Goal: Find specific page/section: Find specific page/section

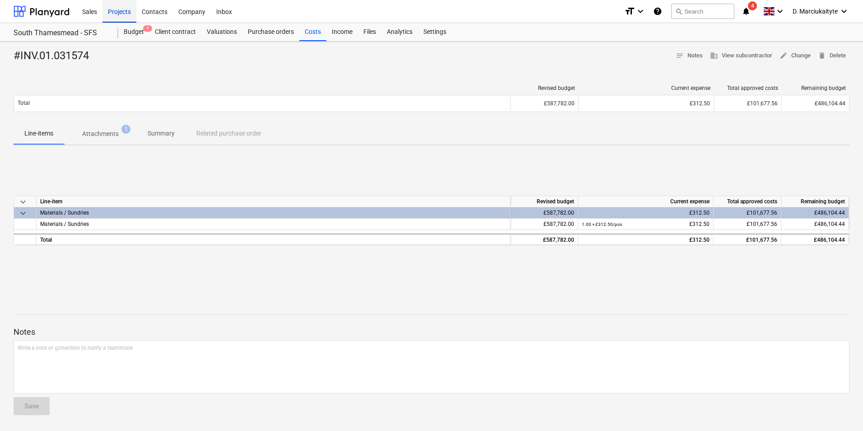
click at [118, 13] on div "Projects" at bounding box center [119, 11] width 34 height 23
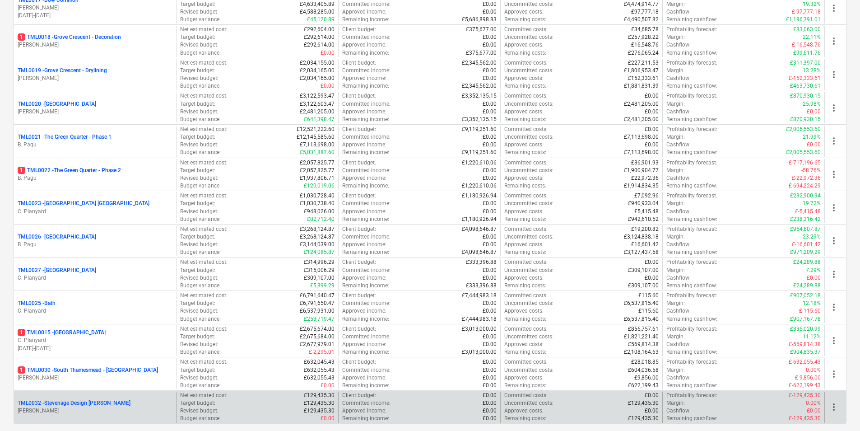
scroll to position [719, 0]
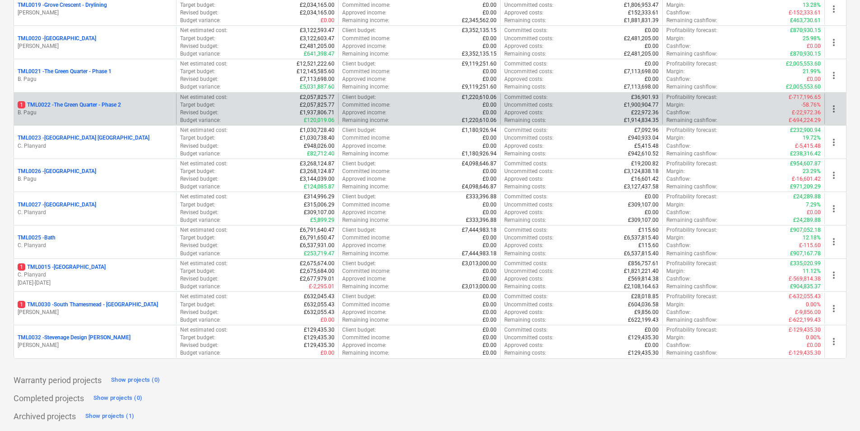
click at [78, 107] on p "1 TML0022 - The Green Quarter - Phase 2" at bounding box center [69, 105] width 103 height 8
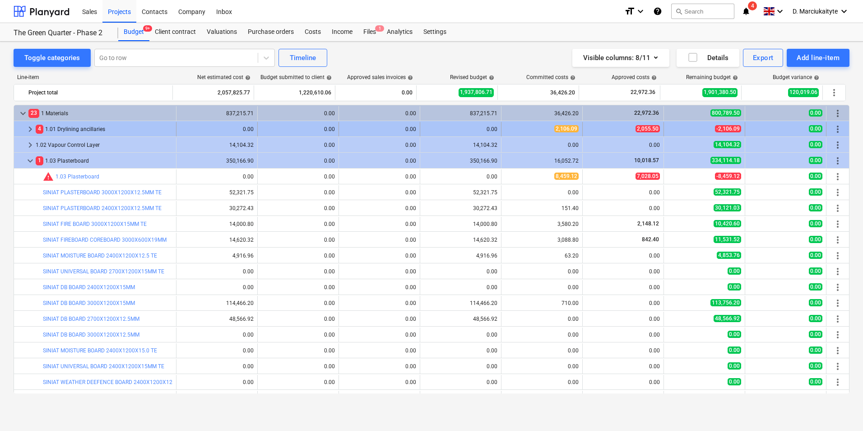
click at [51, 128] on div "4 1.01 Drylining ancillaries" at bounding box center [104, 129] width 137 height 14
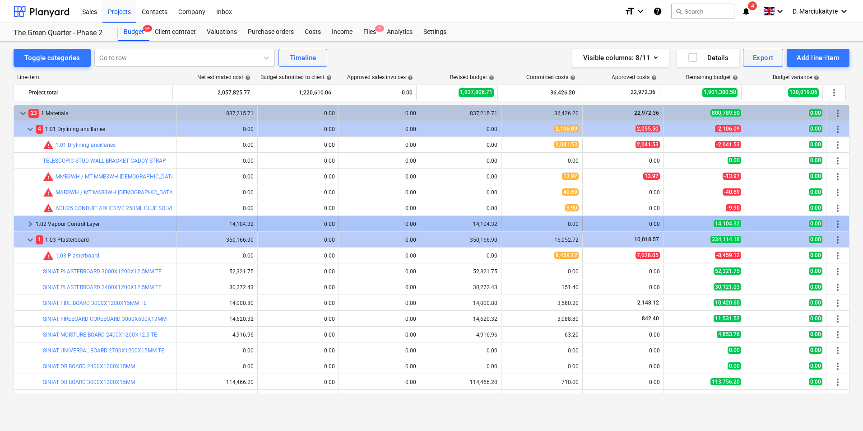
click at [94, 223] on div "1.02 Vapour Control Layer" at bounding box center [104, 224] width 137 height 14
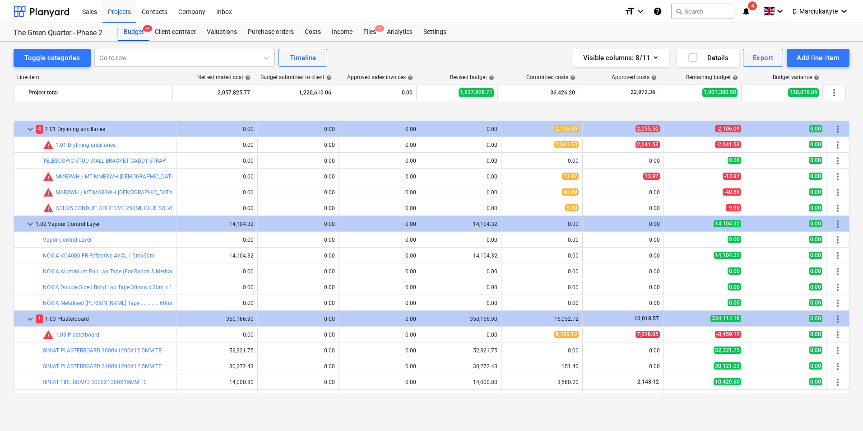
scroll to position [45, 0]
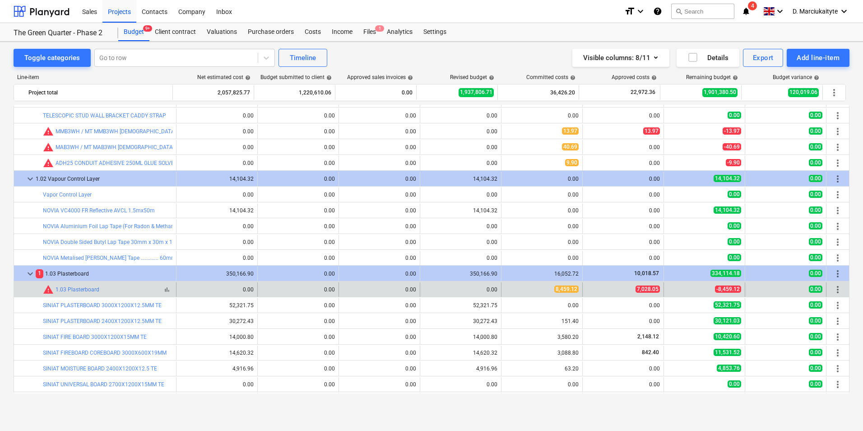
click at [84, 286] on div "warning 1.03 Plasterboard" at bounding box center [71, 289] width 56 height 11
click at [93, 286] on div "warning 1.03 Plasterboard" at bounding box center [71, 289] width 56 height 11
drag, startPoint x: 107, startPoint y: 290, endPoint x: 115, endPoint y: 291, distance: 8.6
click at [110, 291] on div "bar_chart warning 1.03 Plasterboard" at bounding box center [108, 289] width 130 height 11
click at [67, 293] on div "warning 1.03 Plasterboard" at bounding box center [71, 289] width 56 height 11
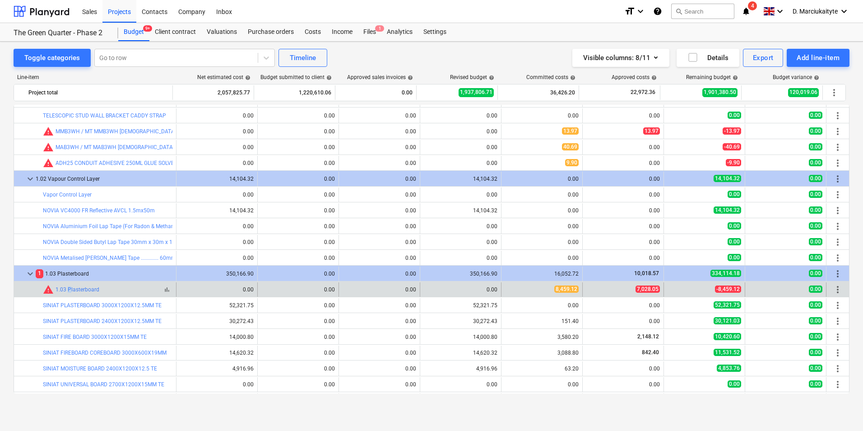
drag, startPoint x: 67, startPoint y: 293, endPoint x: 50, endPoint y: 291, distance: 17.3
click at [48, 292] on span "warning" at bounding box center [48, 289] width 11 height 11
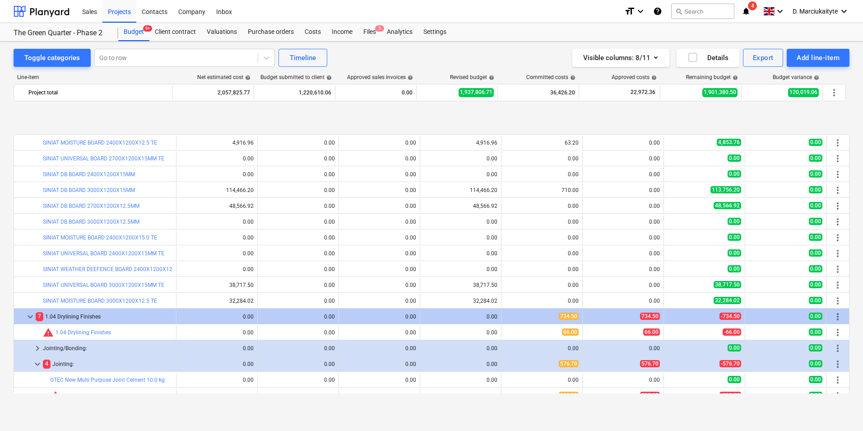
scroll to position [316, 0]
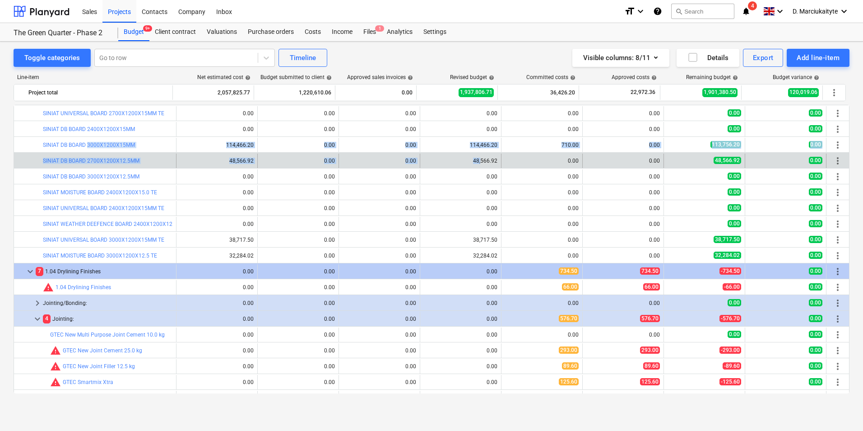
drag, startPoint x: 87, startPoint y: 140, endPoint x: 479, endPoint y: 156, distance: 392.2
click at [479, 156] on div "keyboard_arrow_down 23 1 Materials 837,215.71 0.00 0.00 837,215.71 36,426.20 22…" at bounding box center [432, 381] width 836 height 1185
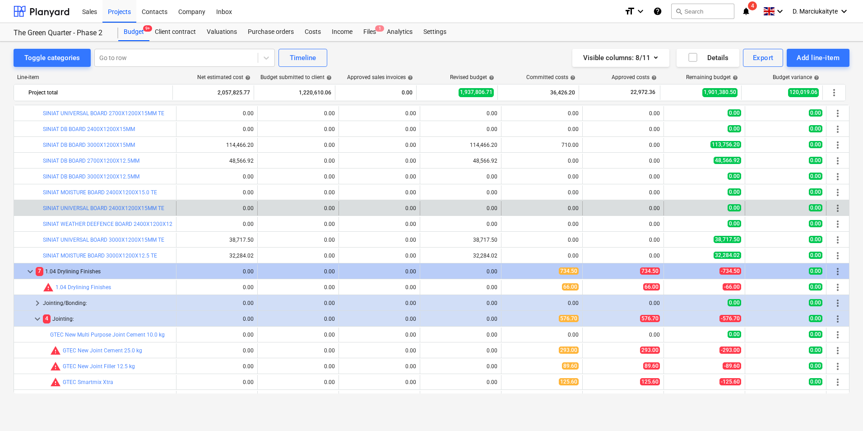
drag, startPoint x: 479, startPoint y: 156, endPoint x: 446, endPoint y: 204, distance: 58.4
click at [446, 204] on div "edit 0.00" at bounding box center [461, 208] width 74 height 14
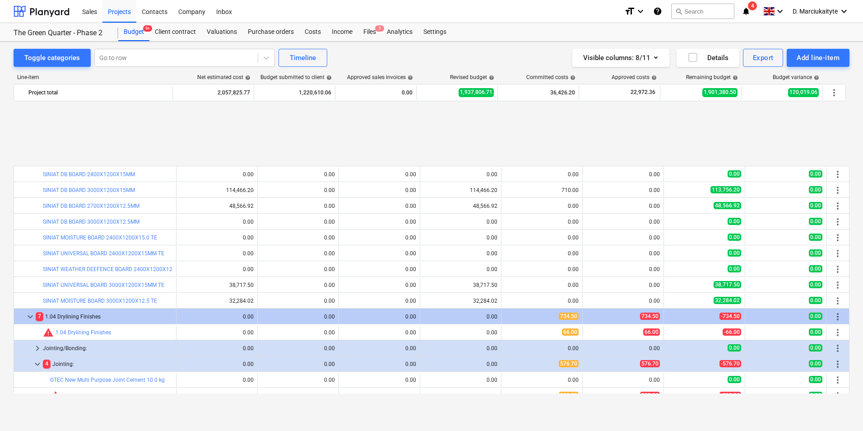
scroll to position [361, 0]
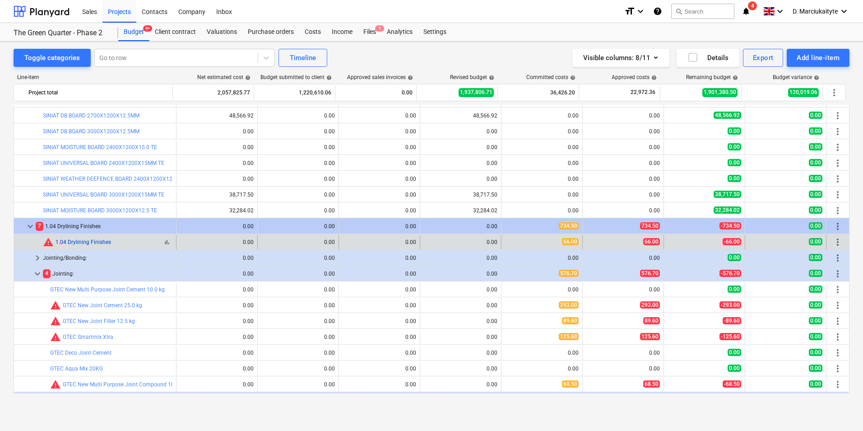
click at [86, 239] on link "1.04 Drylining Finishes" at bounding box center [84, 242] width 56 height 6
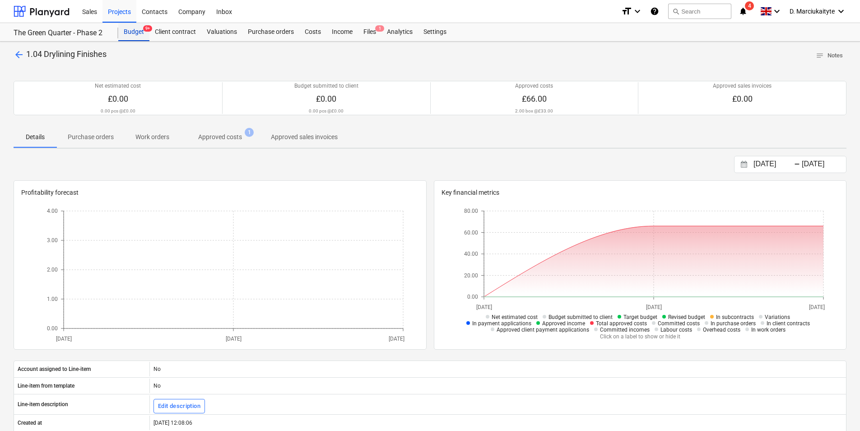
click at [131, 33] on div "Budget 9+" at bounding box center [133, 32] width 31 height 18
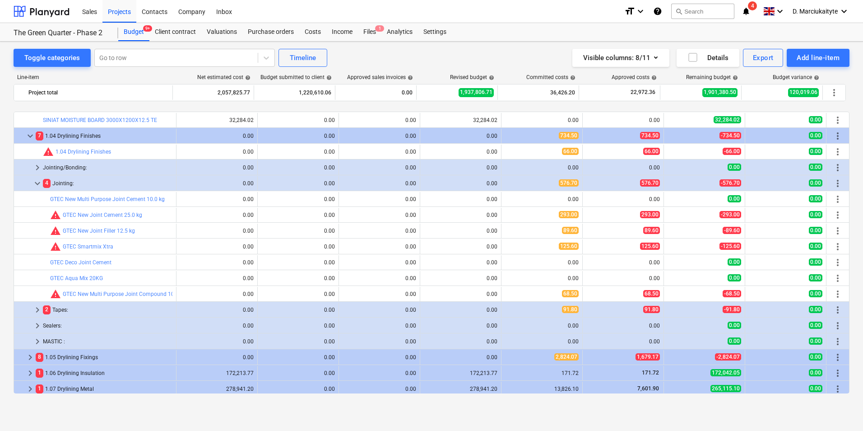
scroll to position [542, 0]
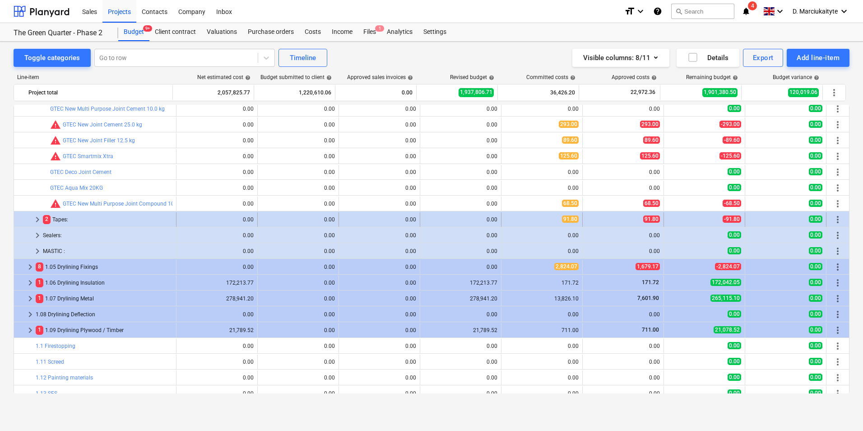
click at [71, 224] on div "2 Tapes:" at bounding box center [108, 219] width 130 height 14
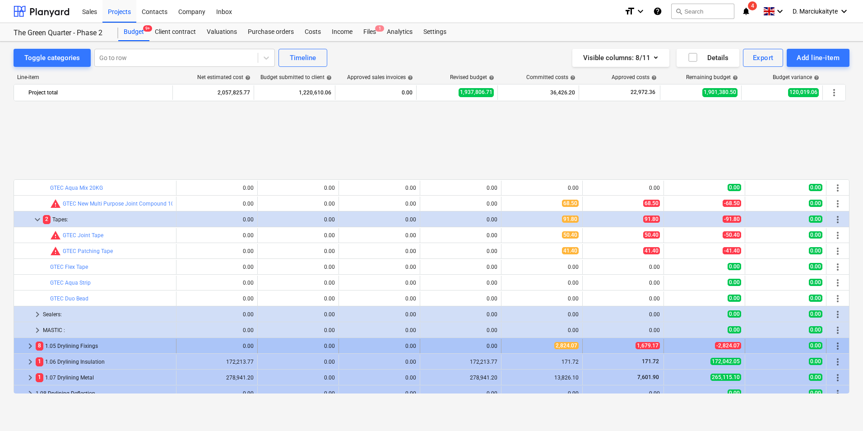
scroll to position [632, 0]
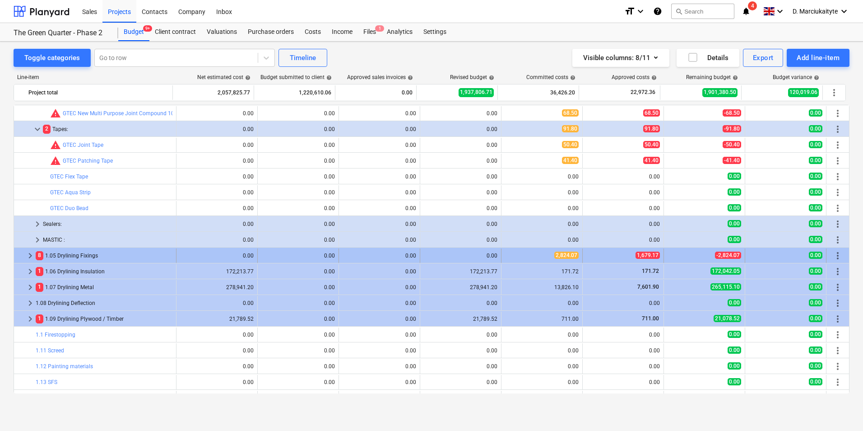
click at [72, 250] on div "8 1.05 Drylining Fixings" at bounding box center [104, 255] width 137 height 14
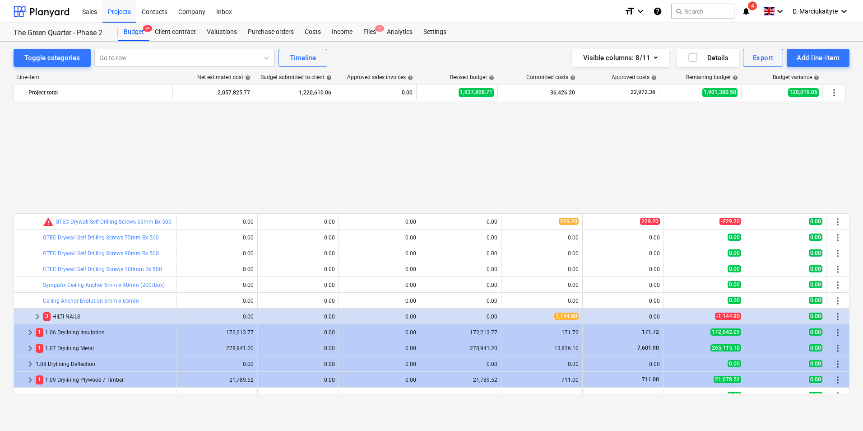
scroll to position [1400, 0]
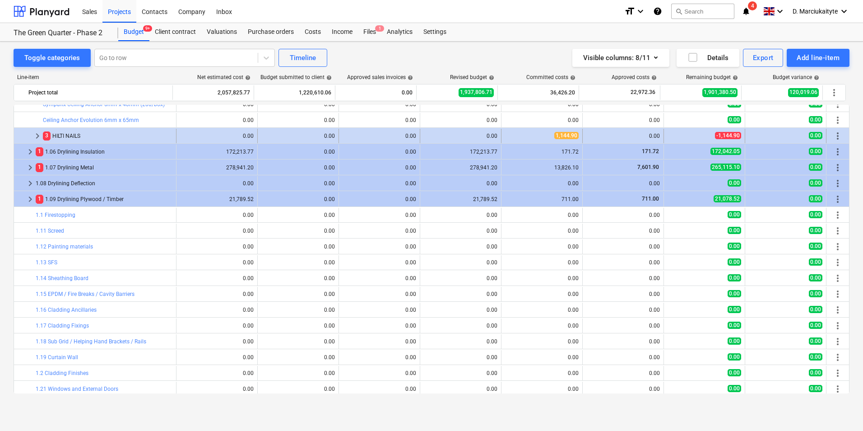
click at [81, 136] on div "3 HILTI NAILS" at bounding box center [108, 136] width 130 height 14
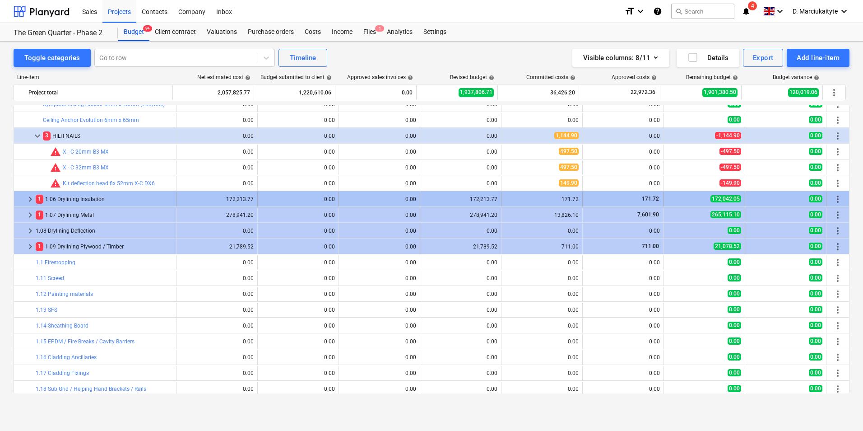
click at [81, 196] on div "1 1.06 Drylining Insulation" at bounding box center [104, 199] width 137 height 14
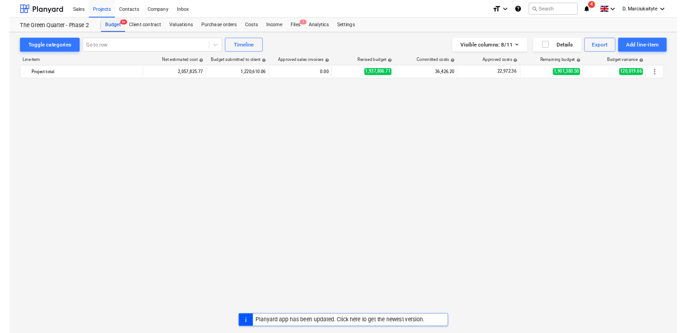
scroll to position [1436, 0]
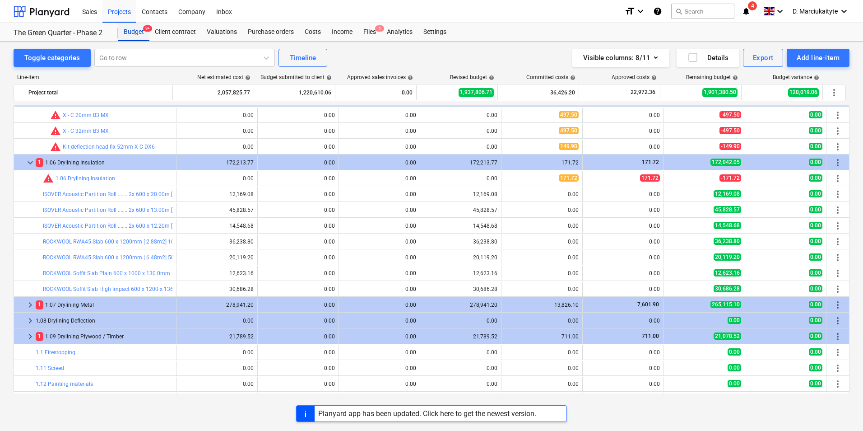
click at [137, 33] on div "Budget 9+" at bounding box center [133, 32] width 31 height 18
